Goal: Information Seeking & Learning: Get advice/opinions

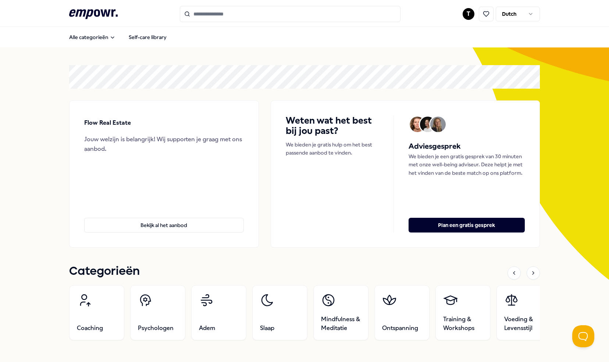
click at [212, 17] on input "Search for products, categories or subcategories" at bounding box center [290, 14] width 221 height 16
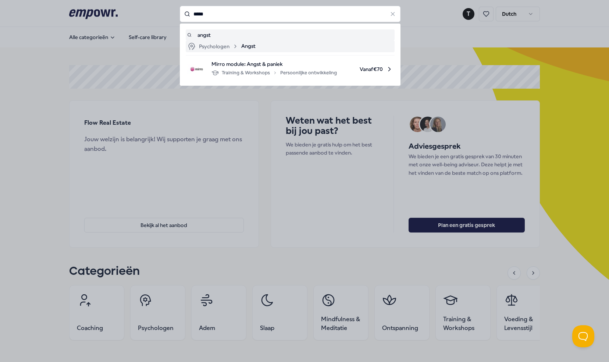
click at [235, 47] on icon at bounding box center [236, 46] width 6 height 6
type input "*****"
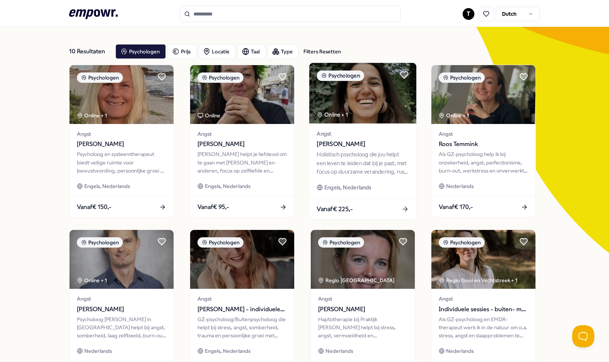
scroll to position [23, 0]
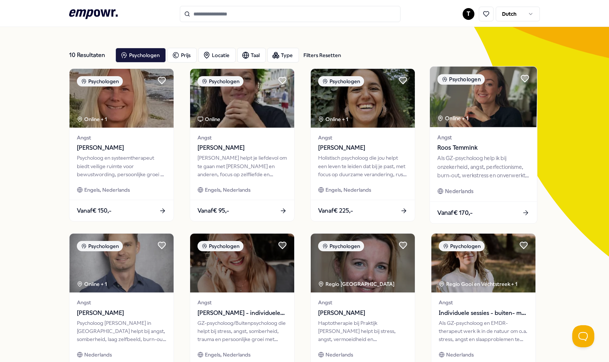
click at [468, 163] on div "Als GZ-psycholoog help ik bij onzekerheid, angst, perfectionisme, burn-out, wer…" at bounding box center [483, 166] width 92 height 25
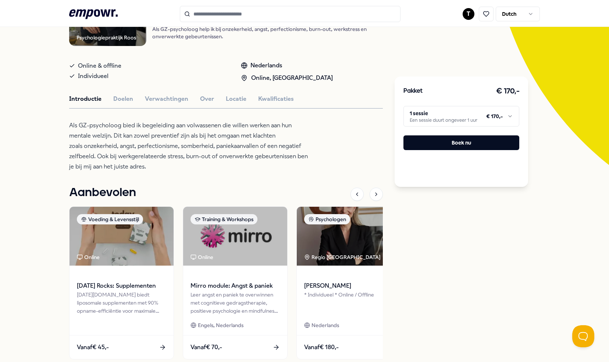
scroll to position [170, 0]
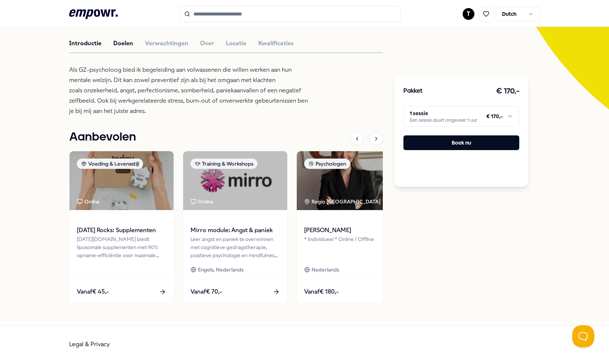
click at [126, 46] on button "Doelen" at bounding box center [123, 44] width 20 height 10
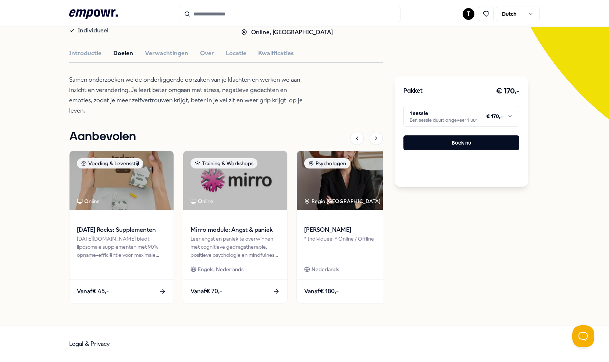
scroll to position [160, 0]
click at [160, 53] on button "Verwachtingen" at bounding box center [166, 54] width 43 height 10
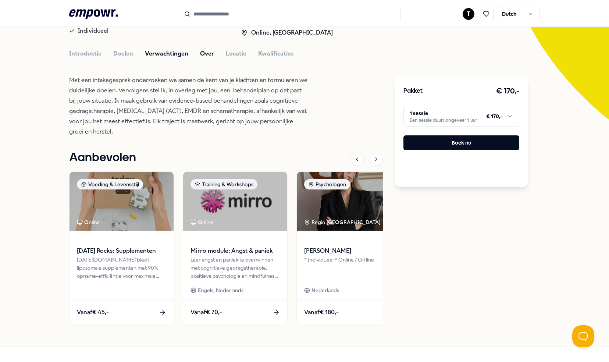
click at [204, 52] on button "Over" at bounding box center [207, 54] width 14 height 10
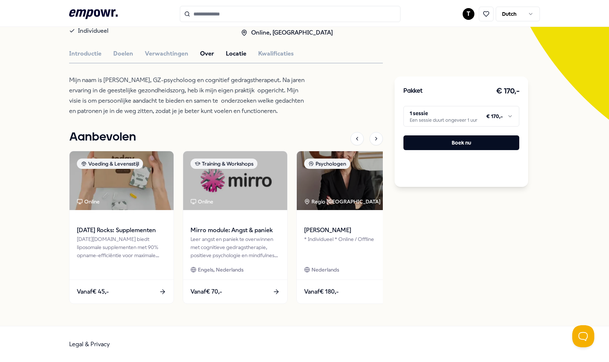
click at [232, 54] on button "Locatie" at bounding box center [236, 54] width 21 height 10
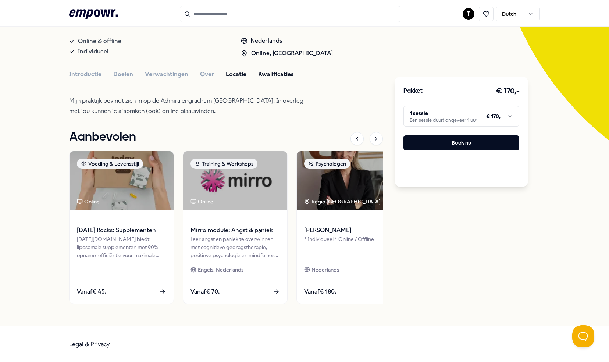
click at [263, 73] on button "Kwalificaties" at bounding box center [276, 75] width 36 height 10
